Goal: Find specific page/section: Find specific page/section

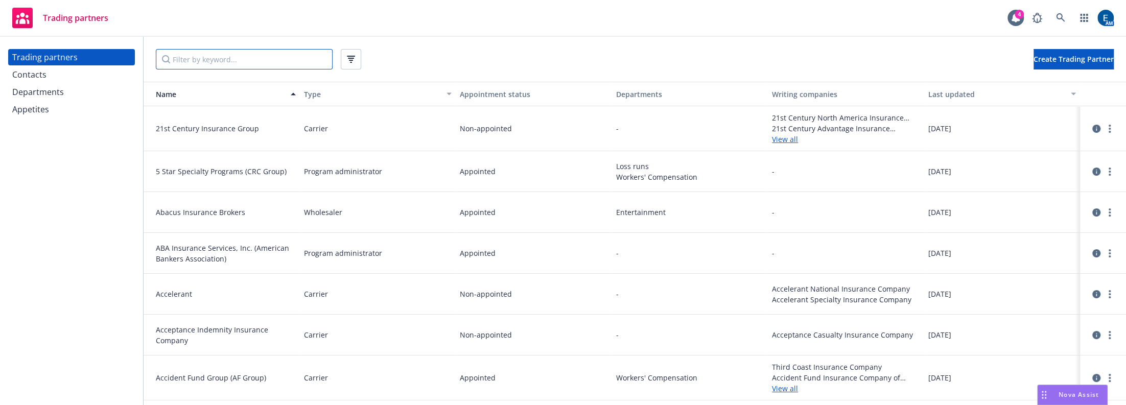
click at [239, 59] on input "Filter by keyword..." at bounding box center [244, 59] width 177 height 20
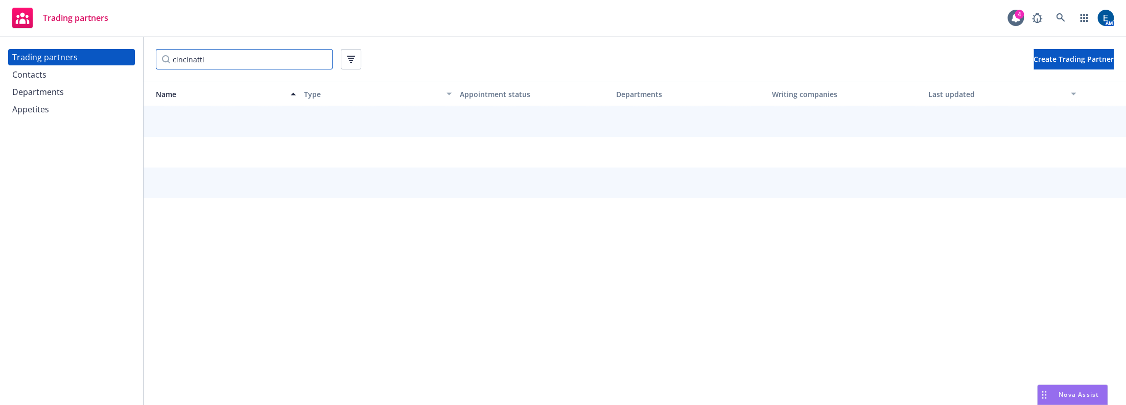
click at [192, 57] on input "cincinatti" at bounding box center [244, 59] width 177 height 20
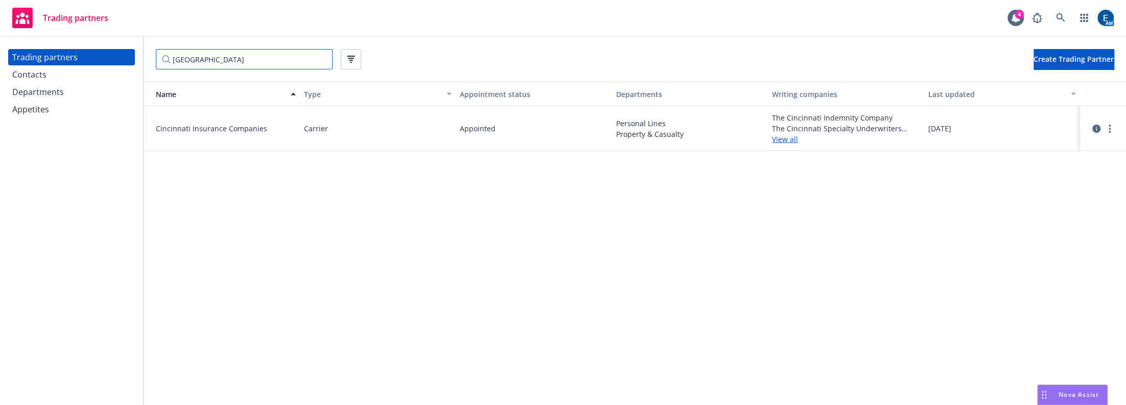
type input "[GEOGRAPHIC_DATA]"
click at [1098, 123] on link "circleInformation" at bounding box center [1097, 129] width 12 height 12
